Goal: Check status: Check status

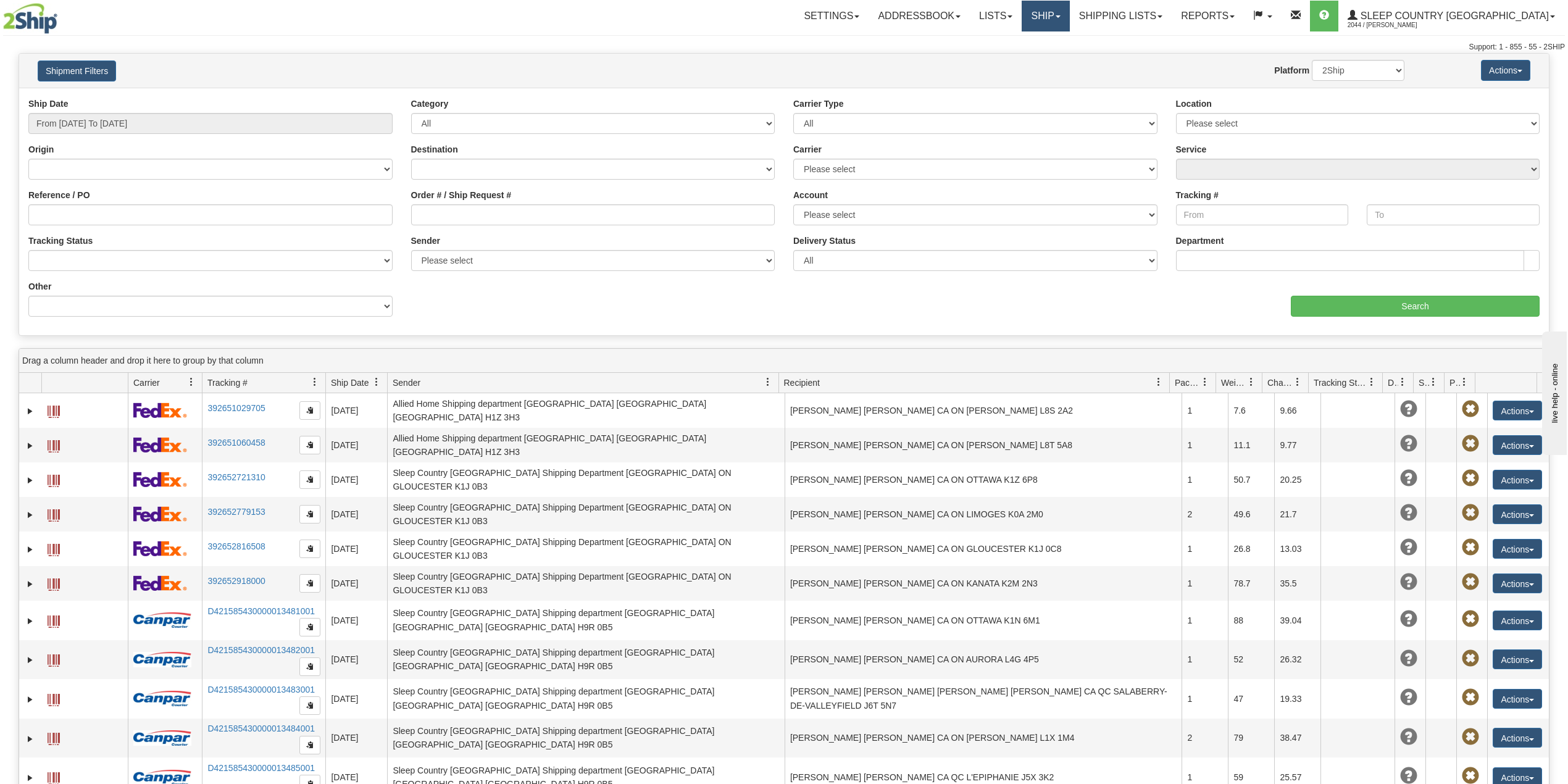
click at [1070, 15] on link "Ship" at bounding box center [1046, 16] width 48 height 31
click at [1057, 55] on span "OnHold / Order Queue" at bounding box center [1013, 59] width 87 height 10
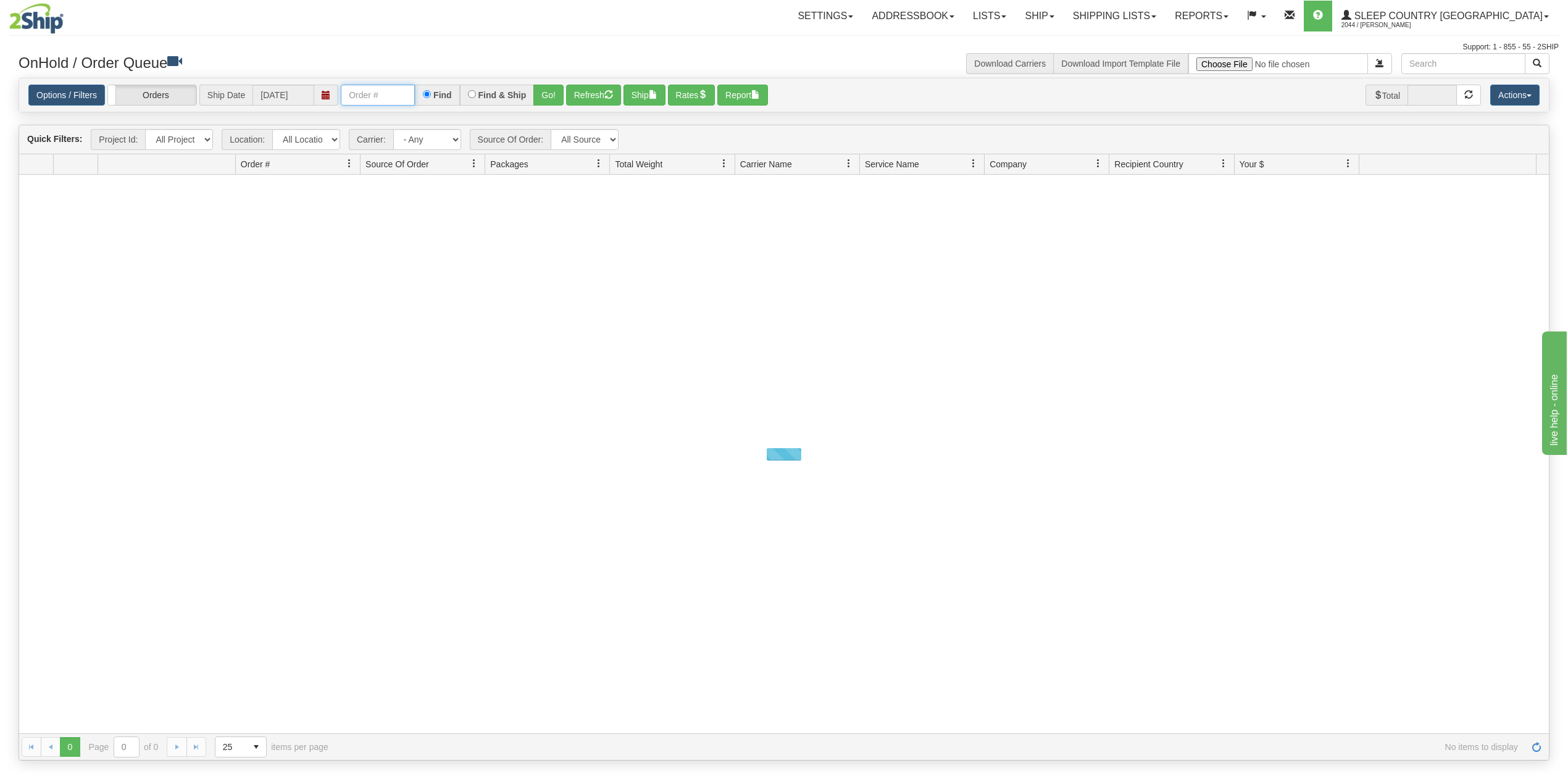
click at [391, 89] on input "text" at bounding box center [378, 95] width 74 height 21
paste input "1050309"
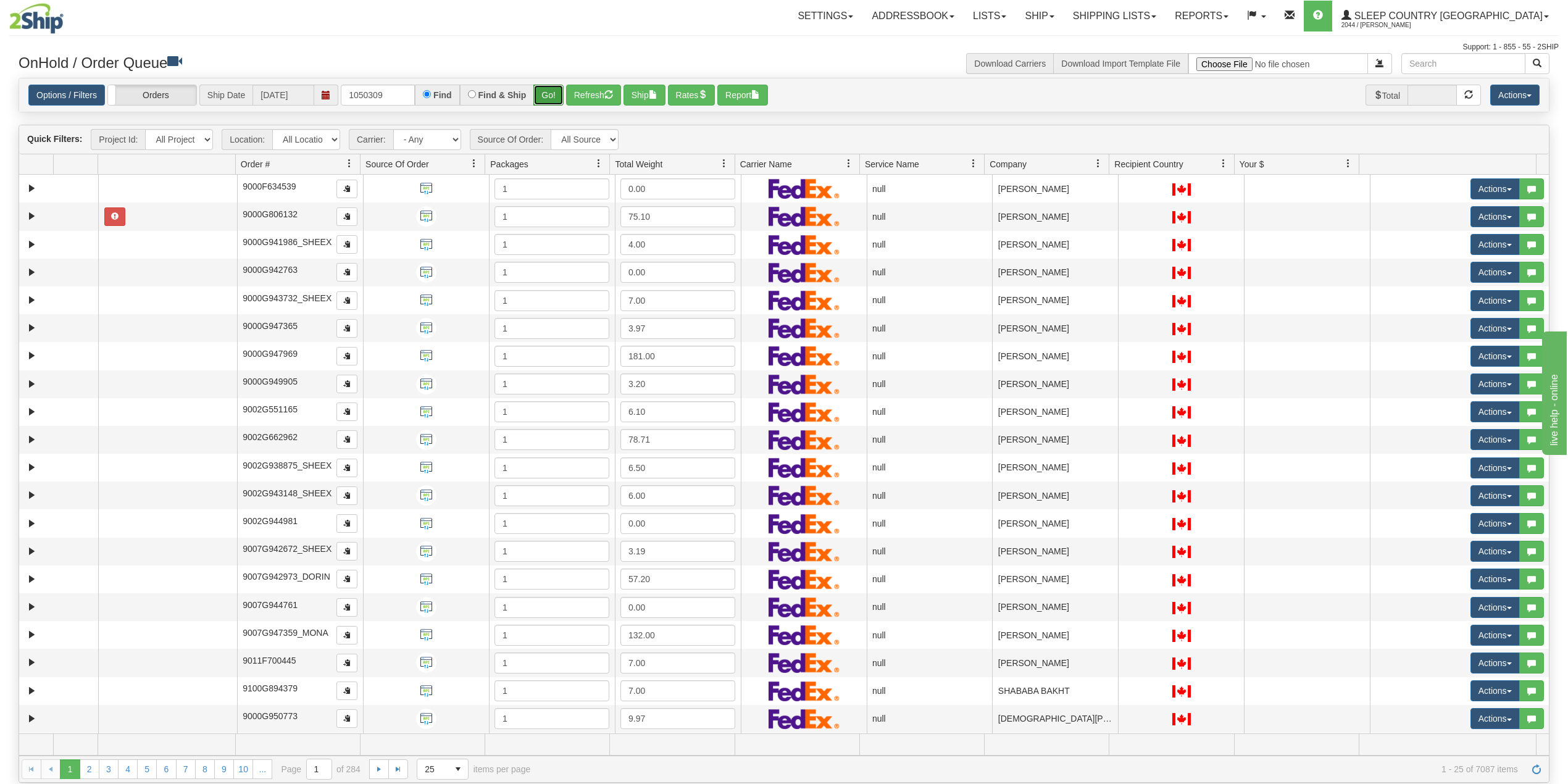
click at [550, 97] on button "Go!" at bounding box center [549, 95] width 30 height 21
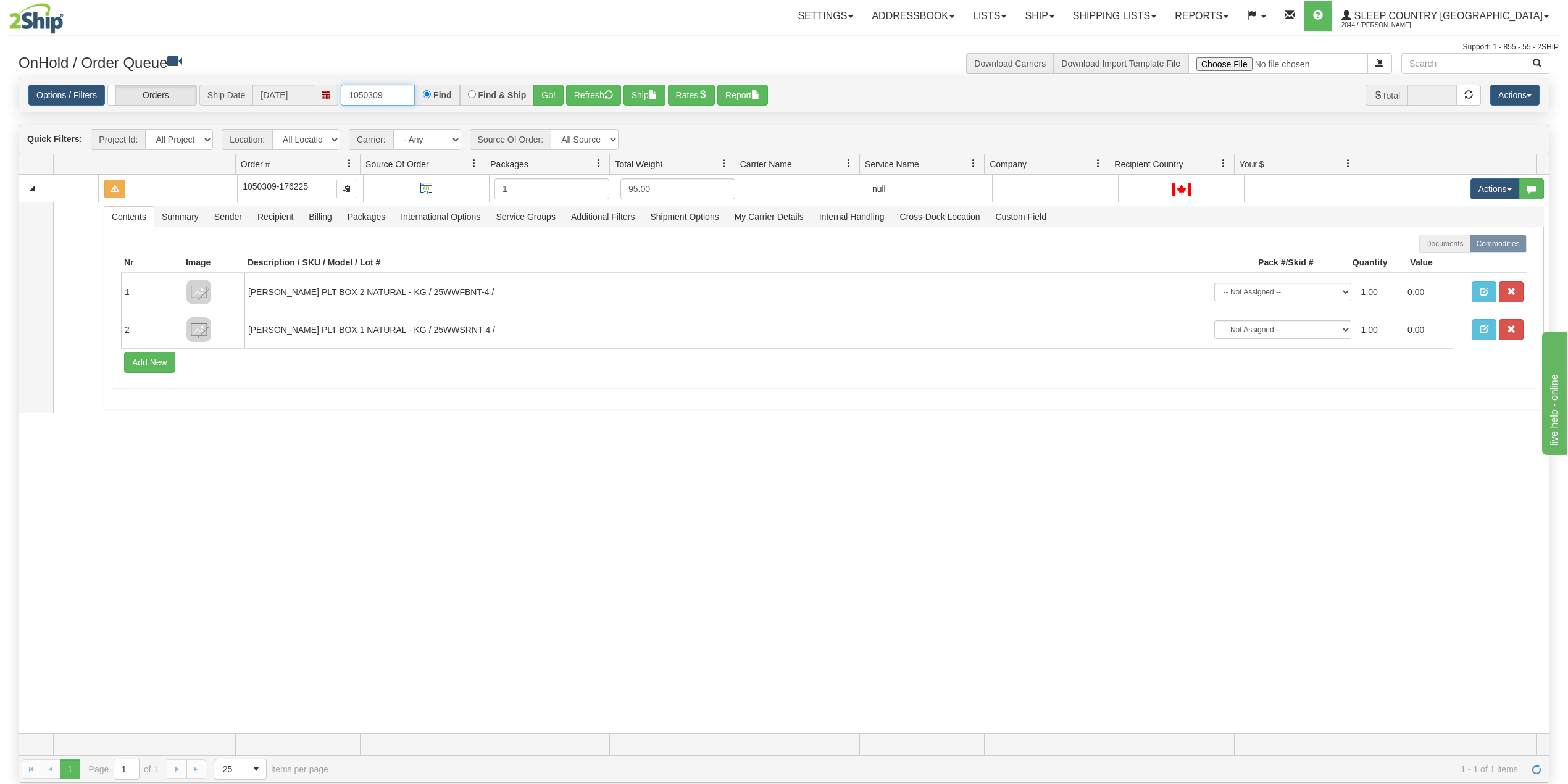
click at [368, 92] on input "1050309" at bounding box center [378, 95] width 74 height 21
paste input "3194"
type input "1053194"
click at [551, 92] on button "Go!" at bounding box center [549, 95] width 30 height 21
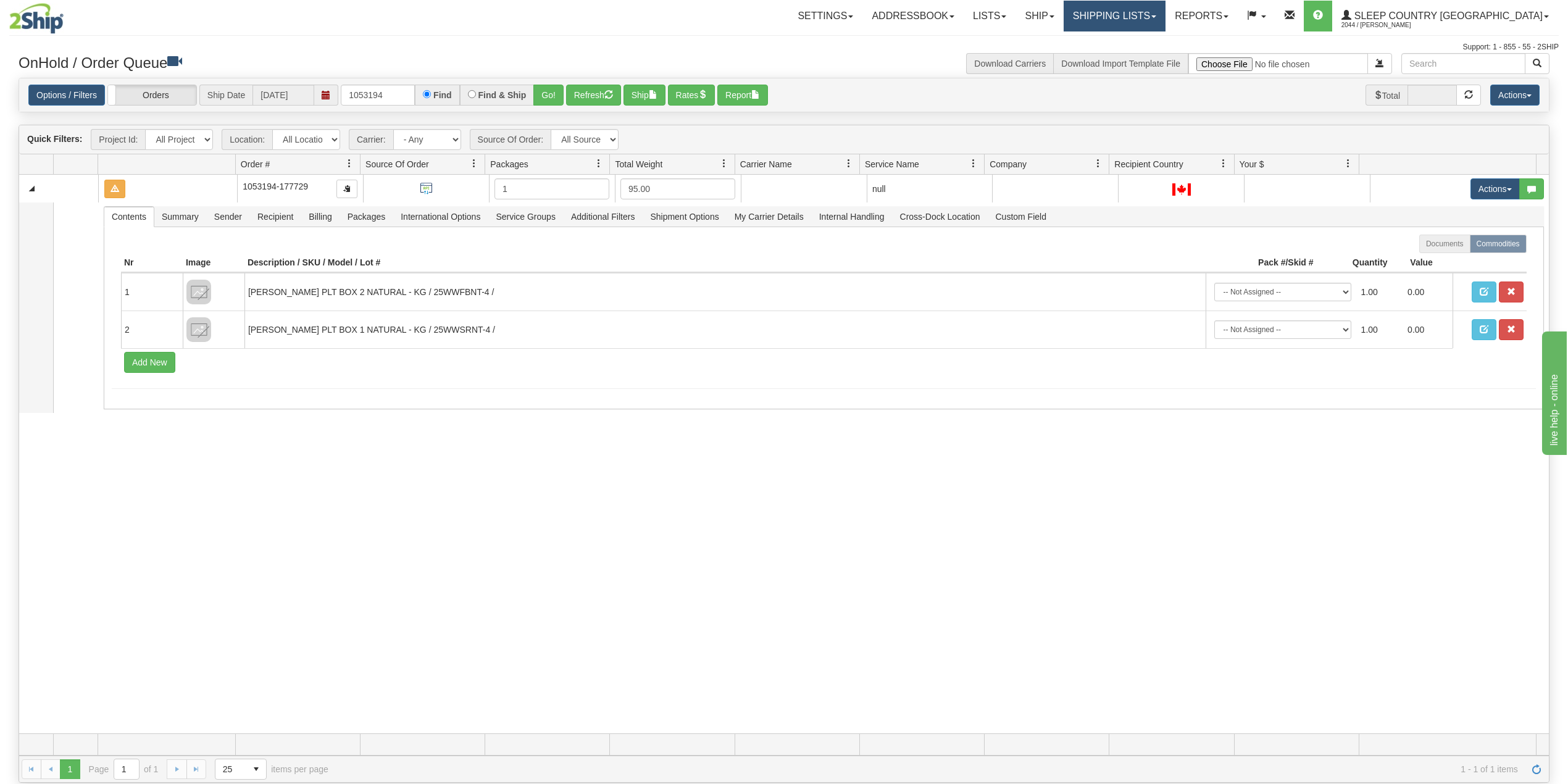
click at [1152, 8] on link "Shipping lists" at bounding box center [1114, 16] width 102 height 31
click at [1153, 55] on span "Search Shipment History" at bounding box center [1105, 59] width 95 height 10
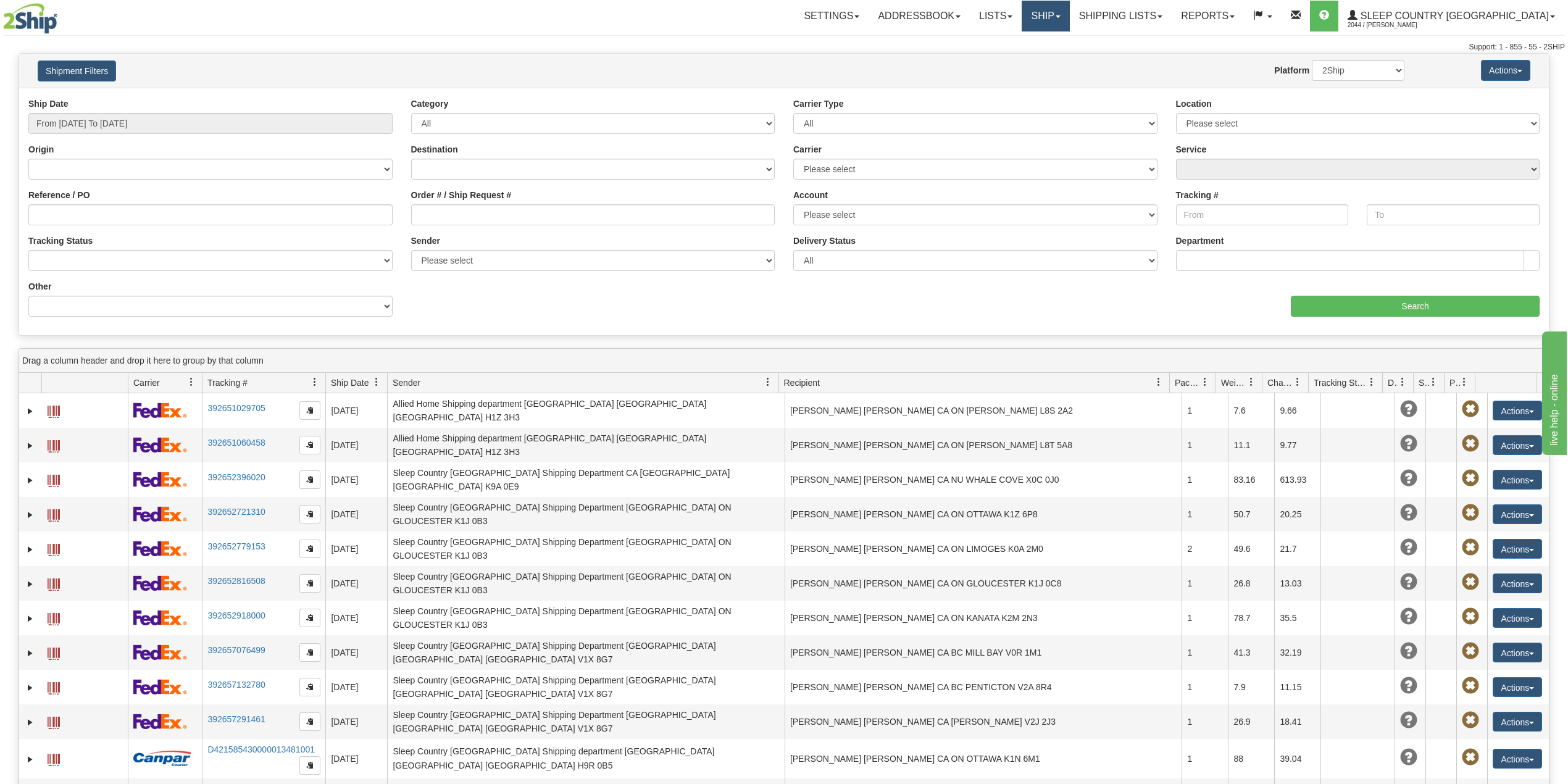
click at [1070, 10] on link "Ship" at bounding box center [1046, 16] width 48 height 31
click at [1057, 58] on span "OnHold / Order Queue" at bounding box center [1013, 59] width 87 height 10
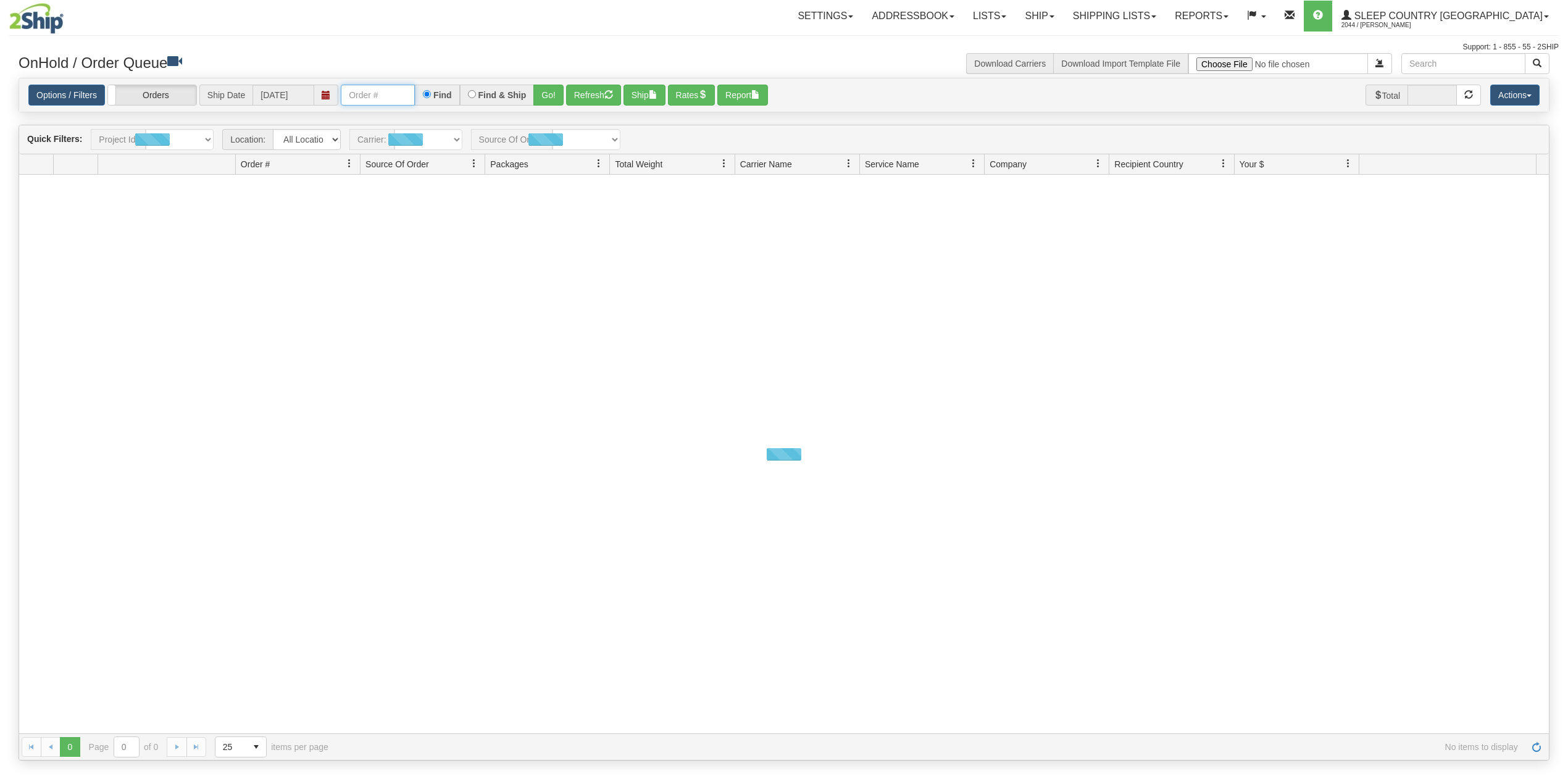
drag, startPoint x: 0, startPoint y: 0, endPoint x: 383, endPoint y: 95, distance: 394.6
click at [383, 95] on input "text" at bounding box center [378, 95] width 74 height 21
paste input "1050309"
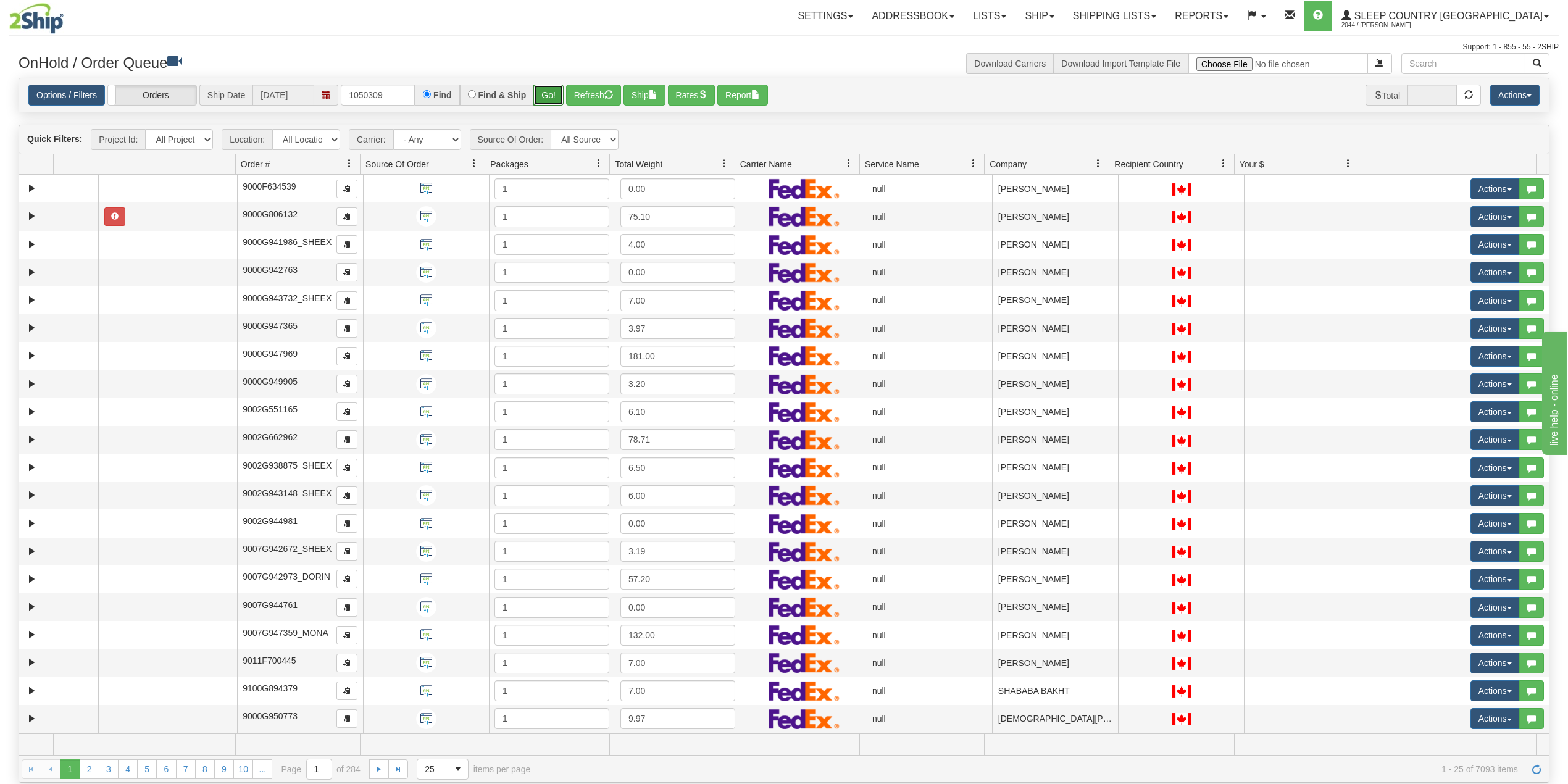
click at [547, 95] on button "Go!" at bounding box center [549, 95] width 30 height 21
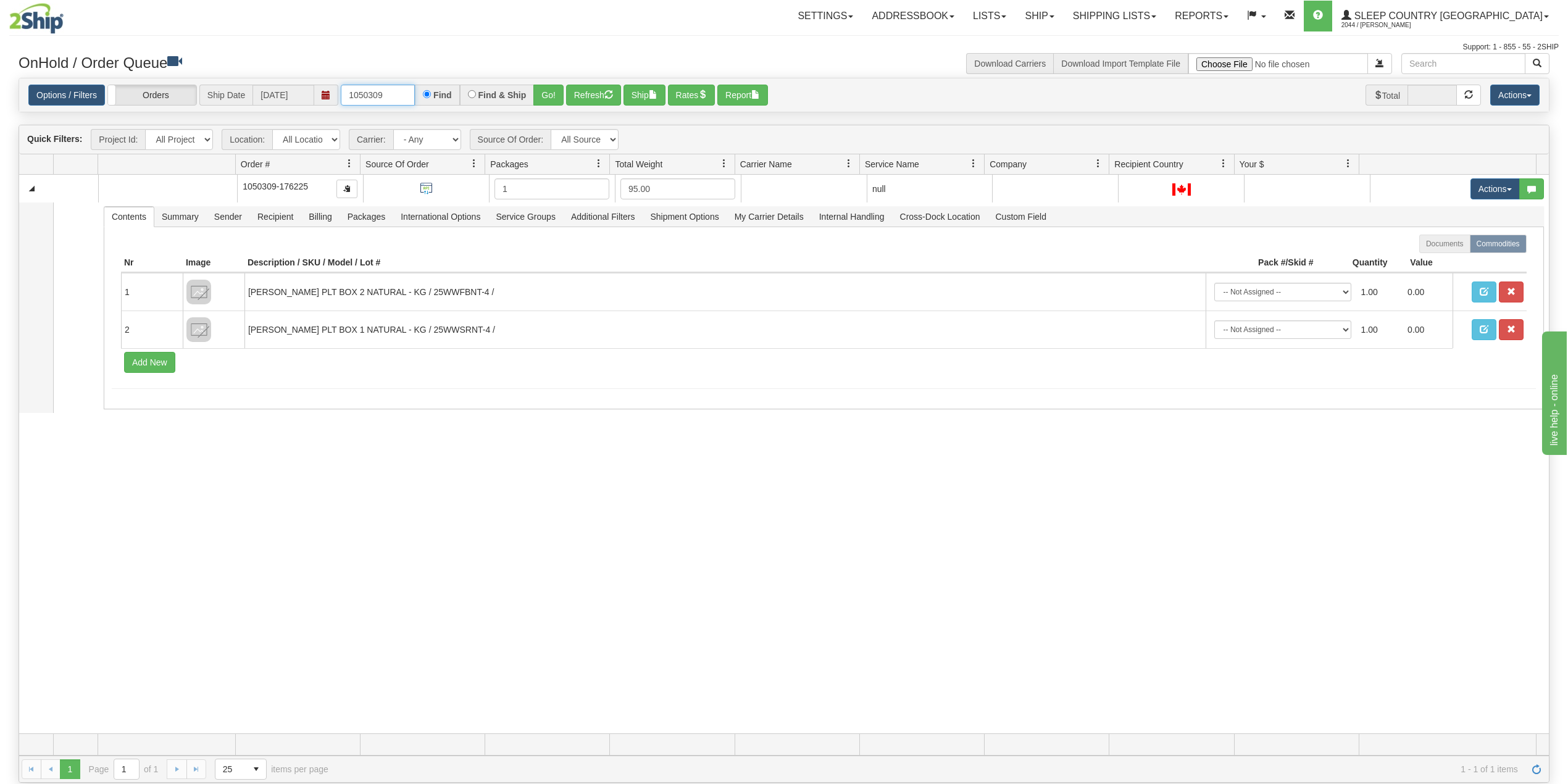
click at [371, 90] on input "1050309" at bounding box center [378, 95] width 74 height 21
paste input "3194"
type input "1053194"
click at [547, 94] on button "Go!" at bounding box center [549, 95] width 30 height 21
